Goal: Navigation & Orientation: Go to known website

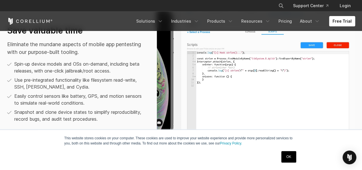
scroll to position [430, 0]
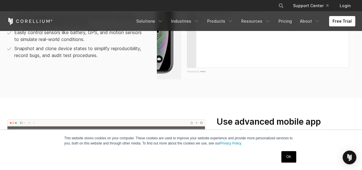
click at [345, 24] on link "Free Trial" at bounding box center [342, 21] width 26 height 10
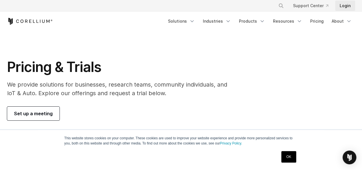
click at [344, 10] on link "Login" at bounding box center [345, 6] width 20 height 10
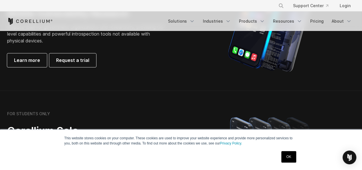
scroll to position [331, 0]
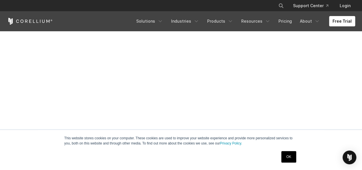
scroll to position [185, 0]
